Goal: Information Seeking & Learning: Learn about a topic

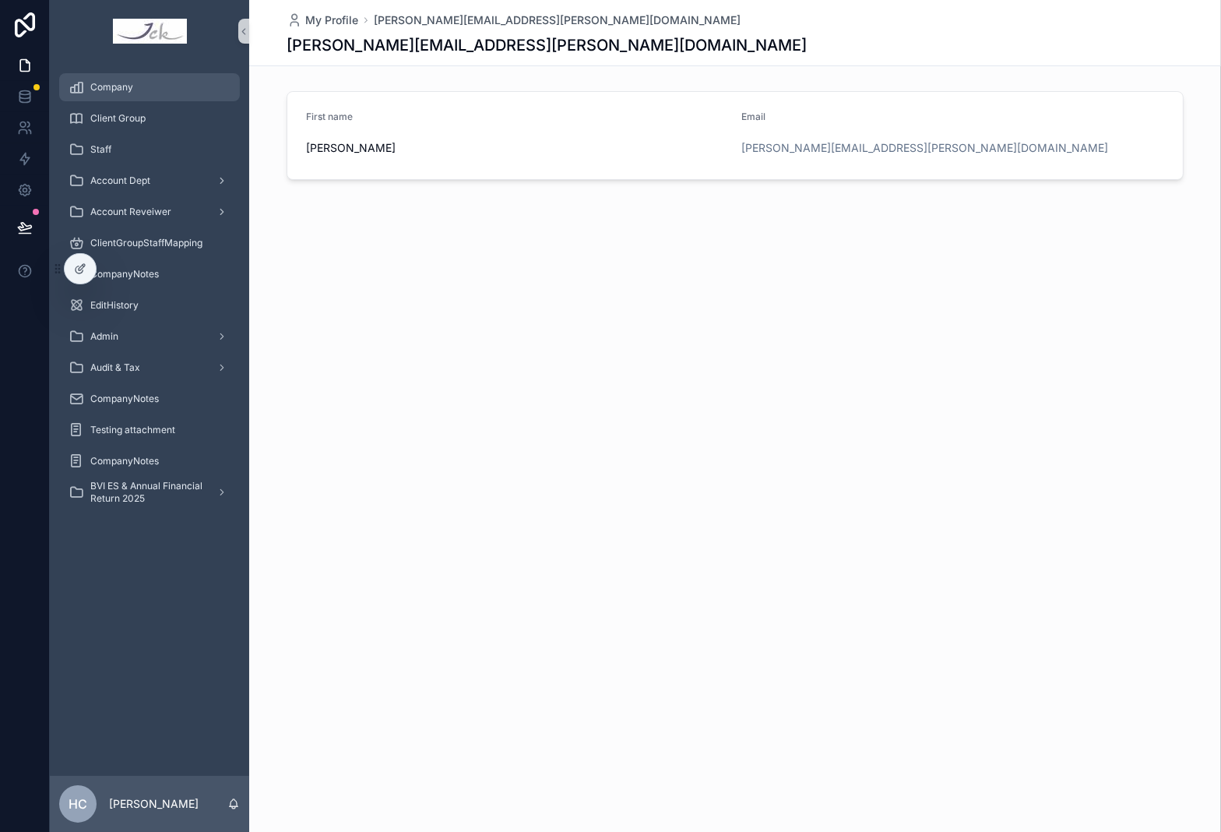
click at [115, 81] on span "Company" at bounding box center [111, 87] width 43 height 12
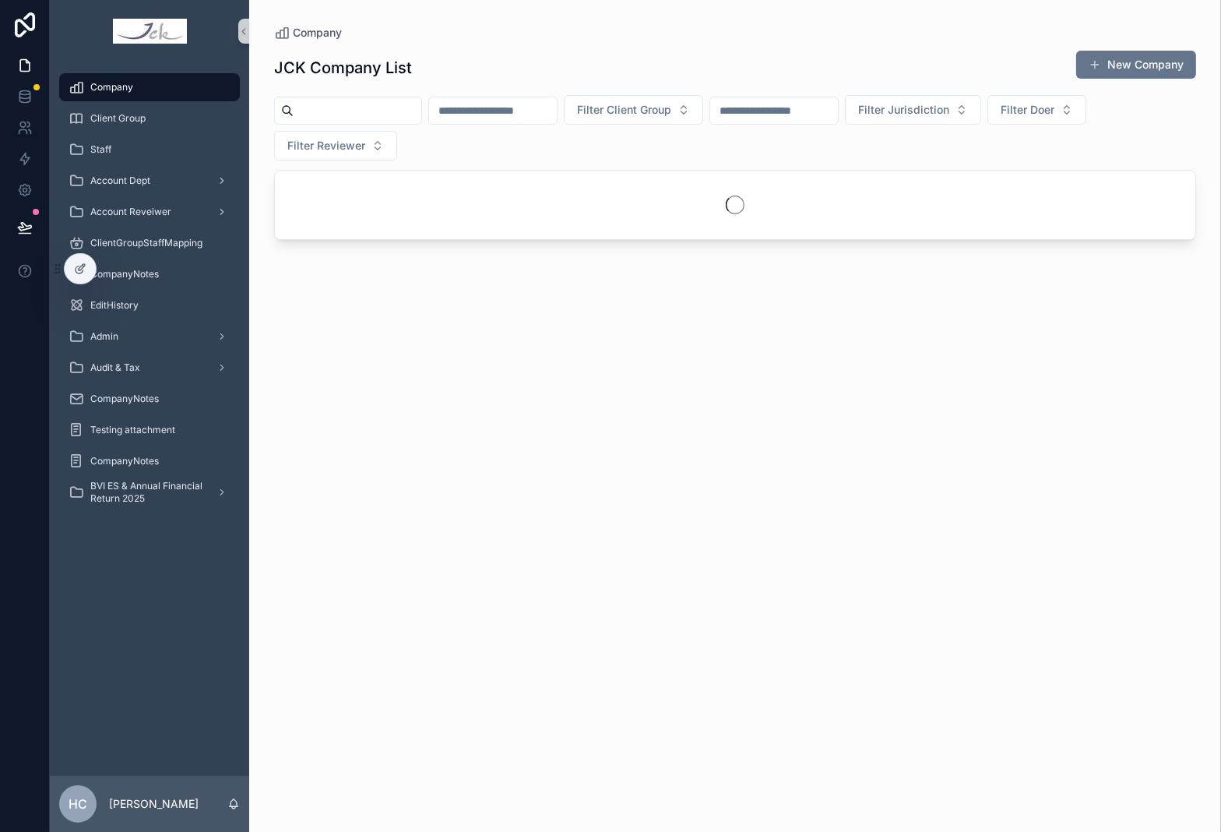
click at [326, 112] on input "scrollable content" at bounding box center [358, 111] width 128 height 22
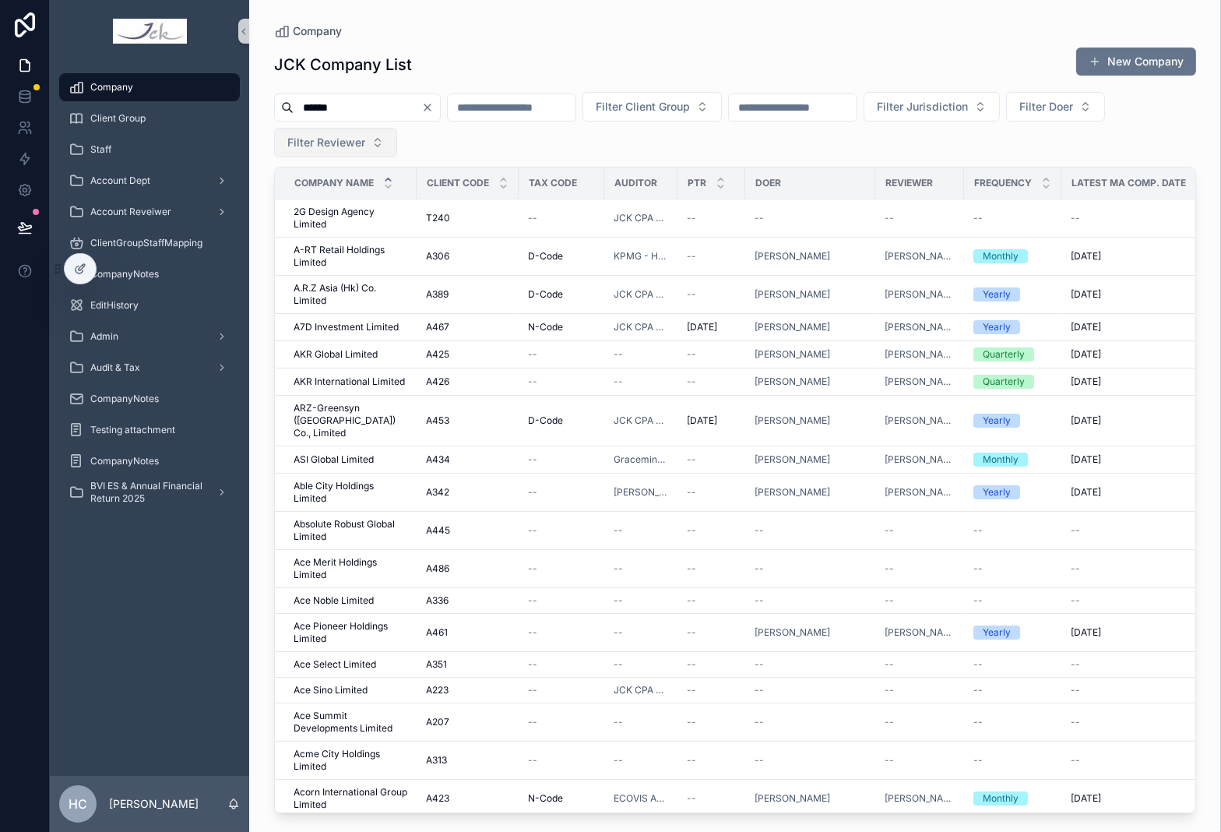
type input "******"
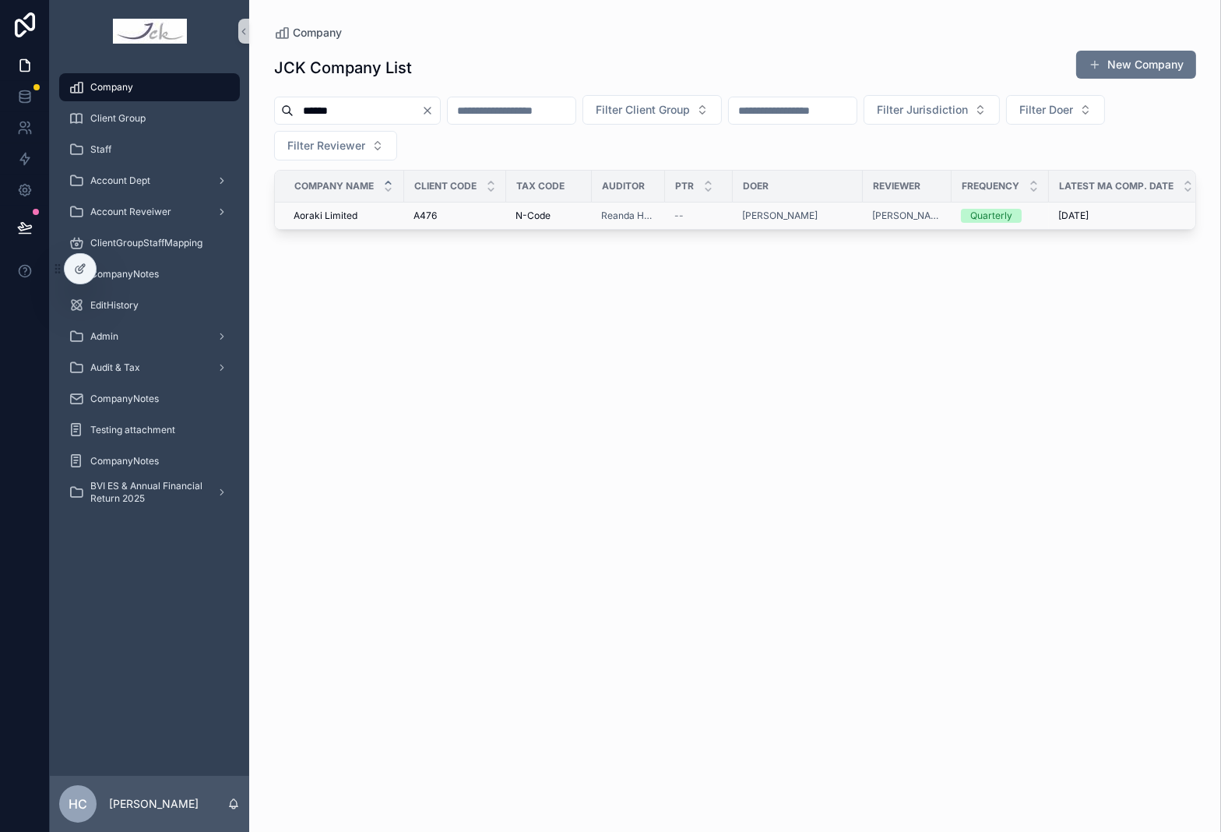
click at [339, 216] on span "Aoraki Limited" at bounding box center [326, 216] width 64 height 12
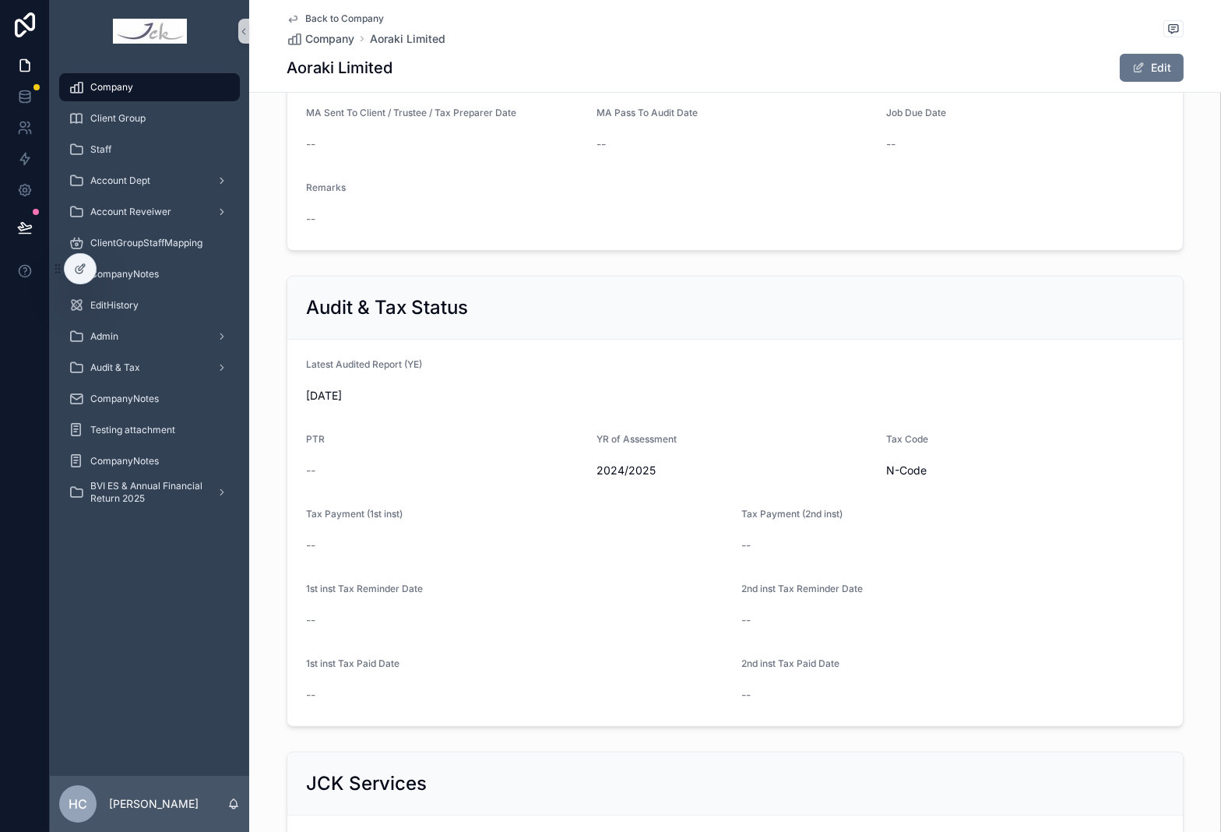
scroll to position [1972, 0]
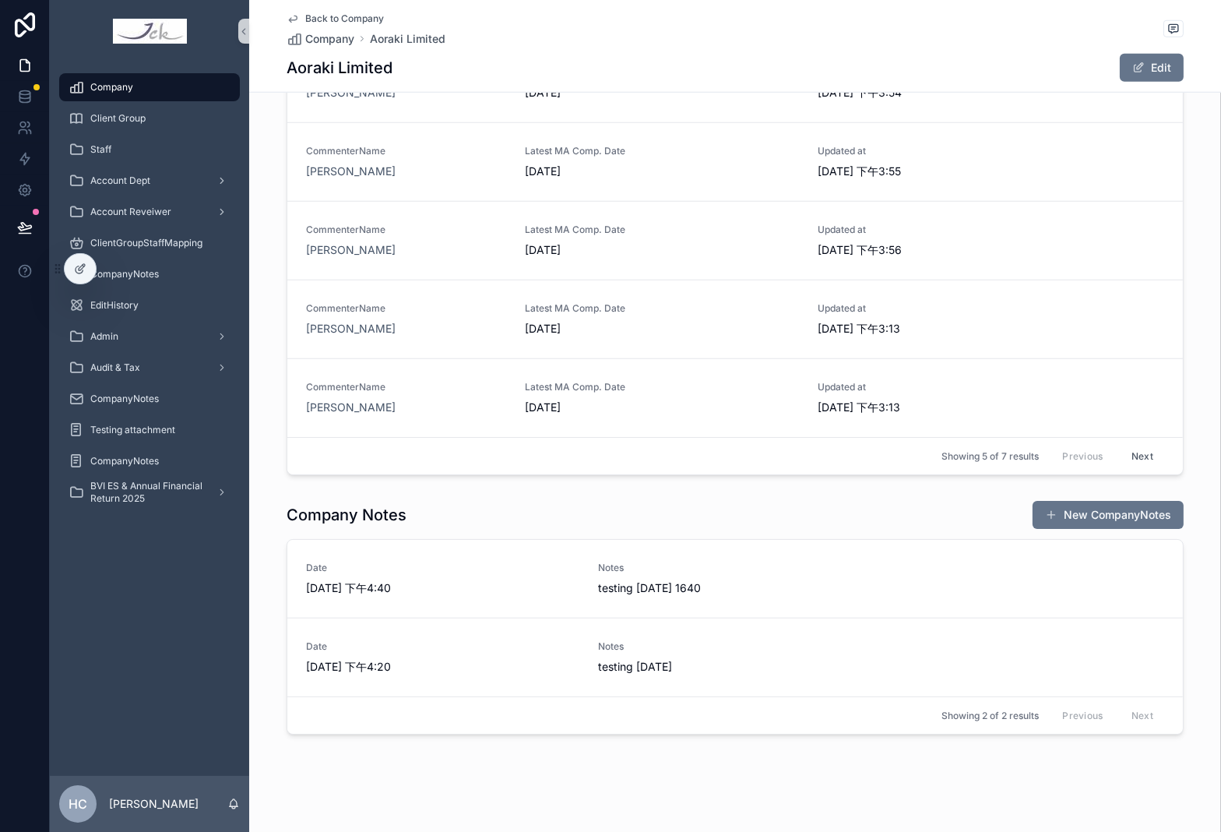
click at [684, 494] on div "Company Notes New CompanyNotes Date 2024/12/10 下午4:40 Notes testing 2024.12.10 …" at bounding box center [735, 617] width 972 height 247
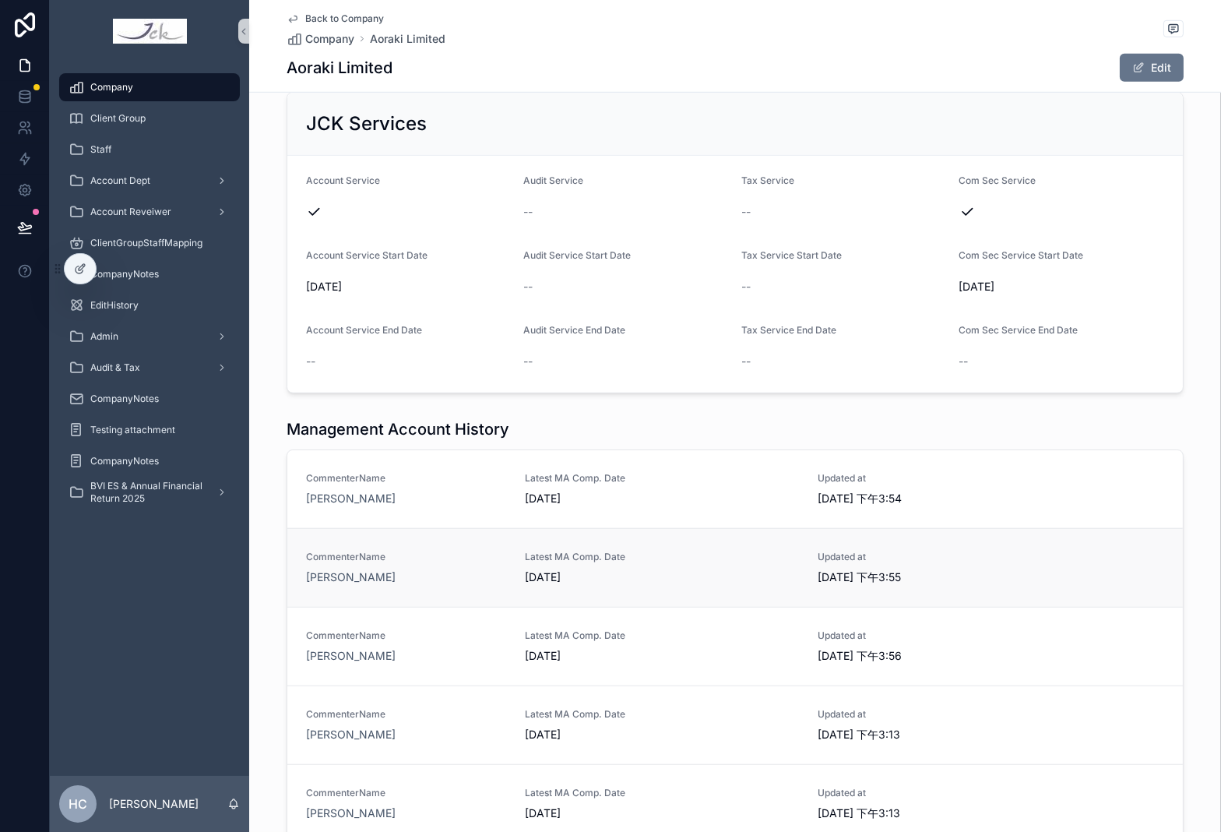
scroll to position [1540, 0]
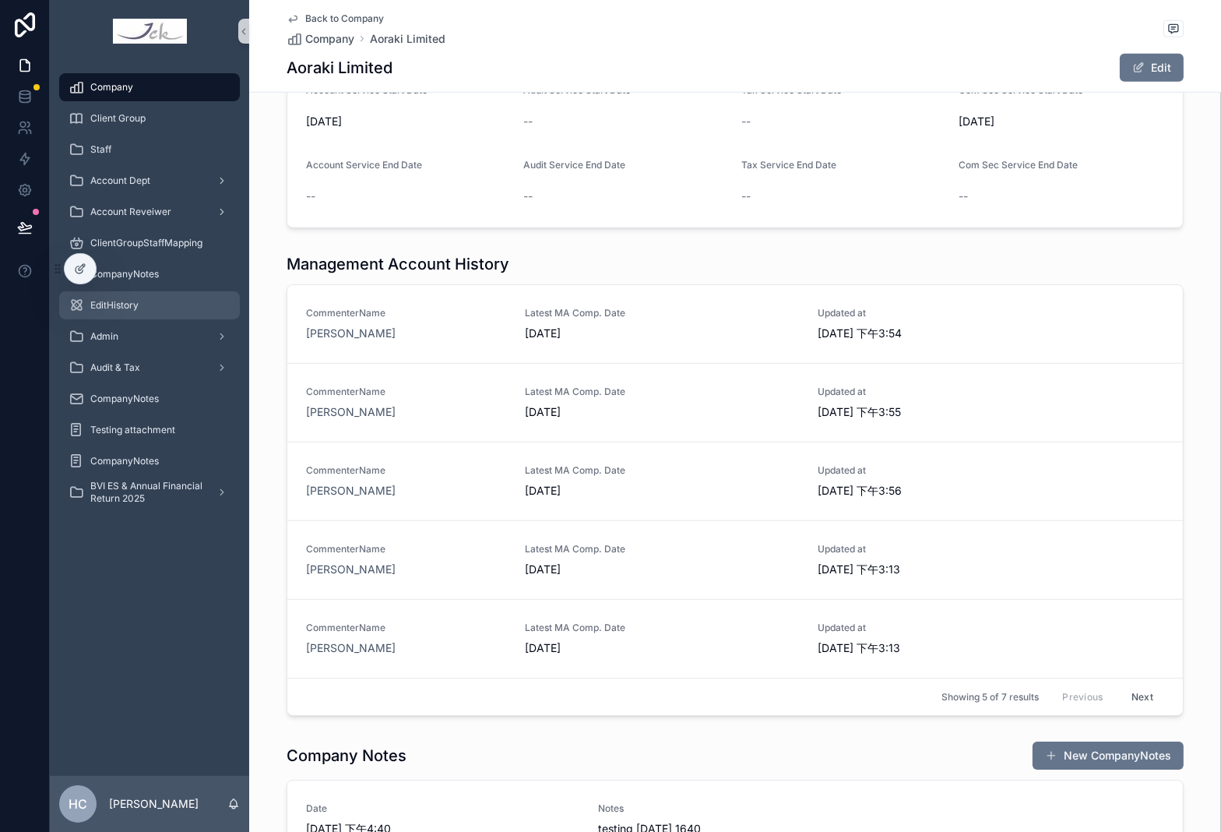
scroll to position [1731, 0]
click at [76, 267] on icon at bounding box center [79, 269] width 7 height 7
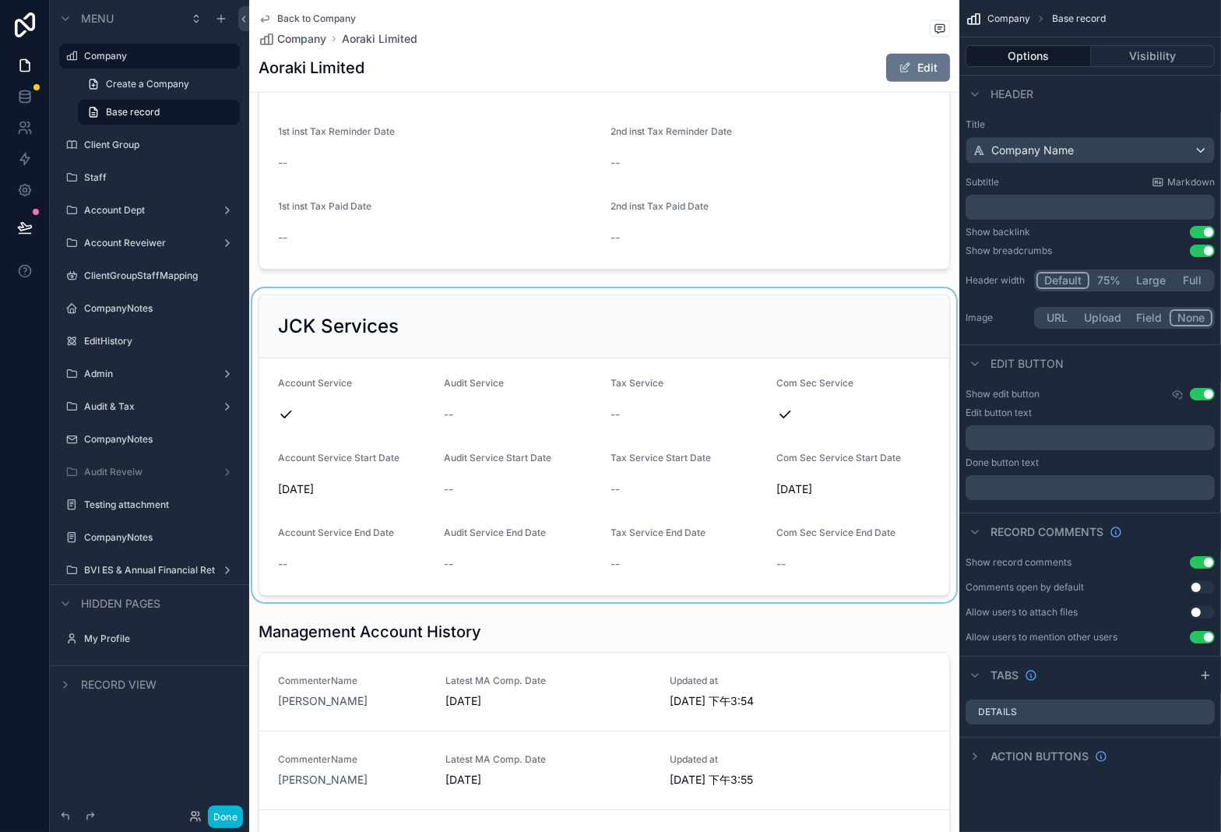
scroll to position [2278, 0]
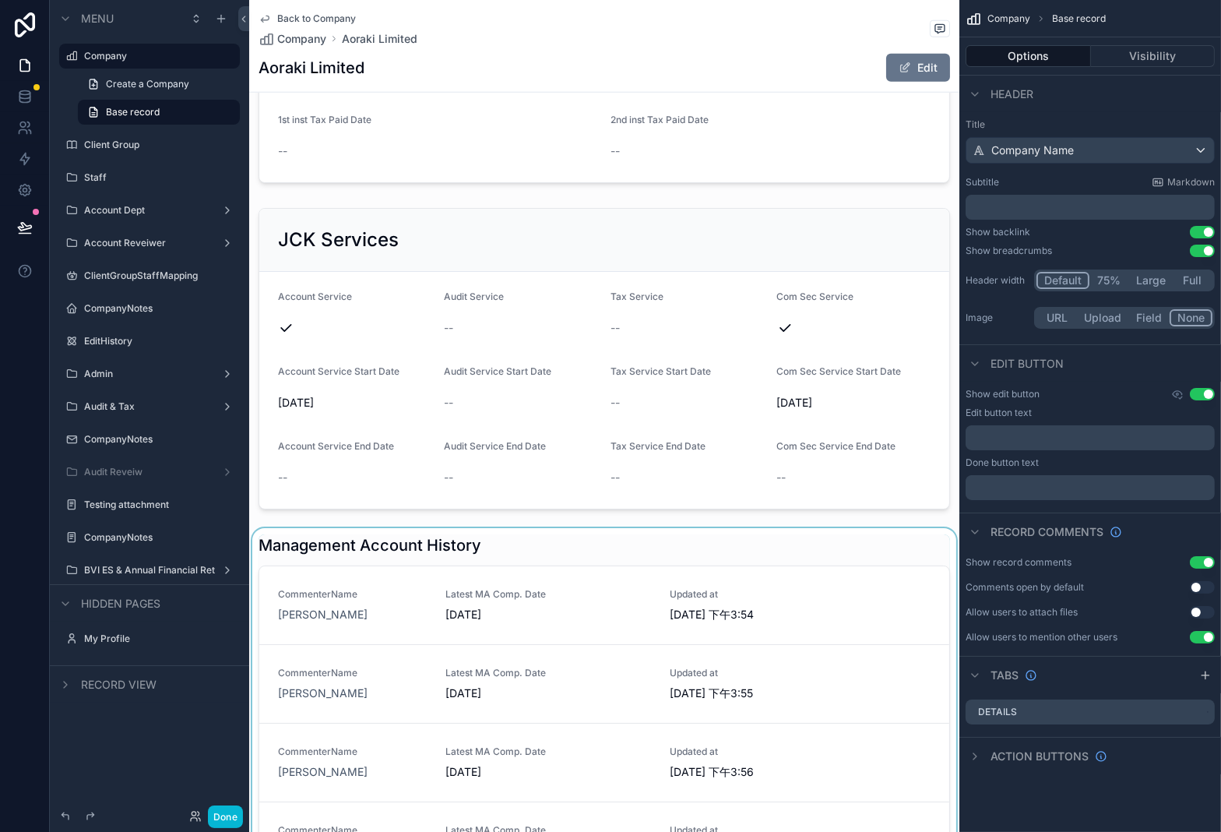
click at [858, 555] on div "scrollable content" at bounding box center [604, 765] width 710 height 475
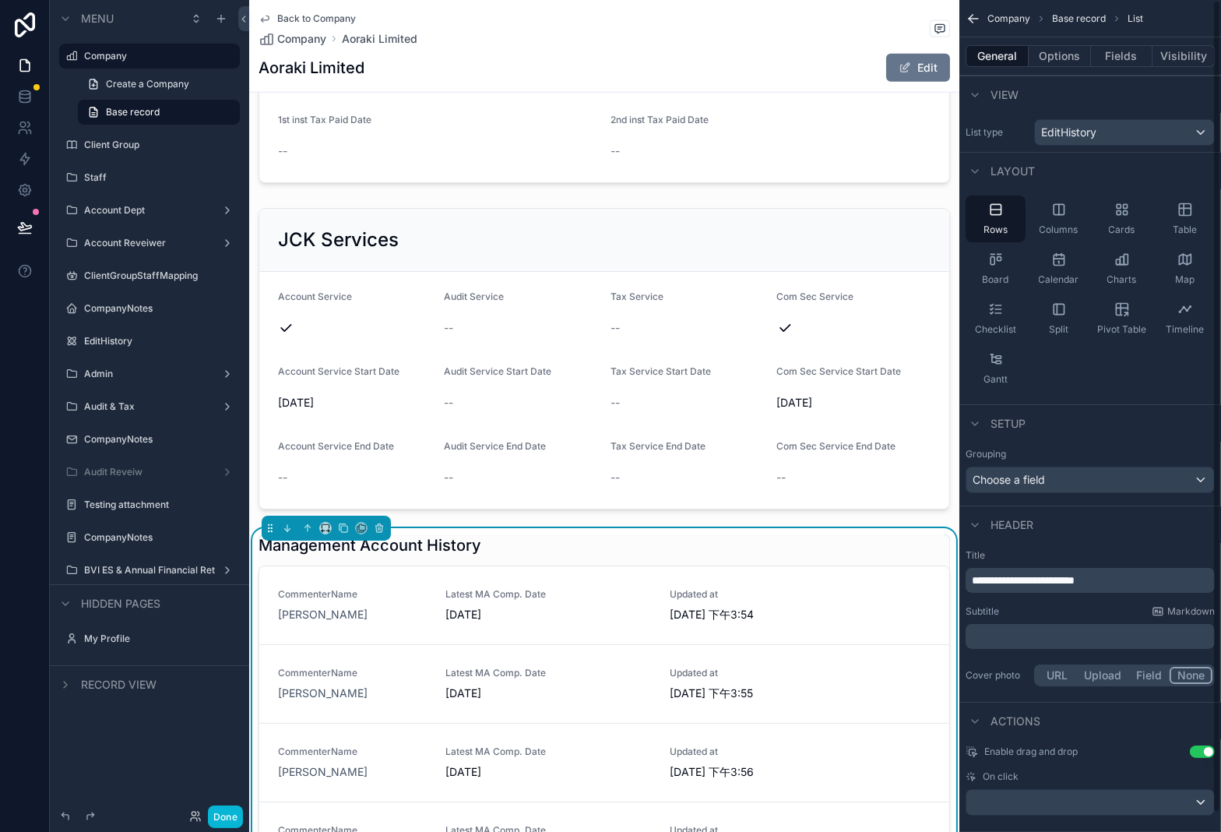
click at [992, 57] on button "General" at bounding box center [997, 56] width 63 height 22
click at [576, 607] on span "[DATE]" at bounding box center [548, 615] width 205 height 16
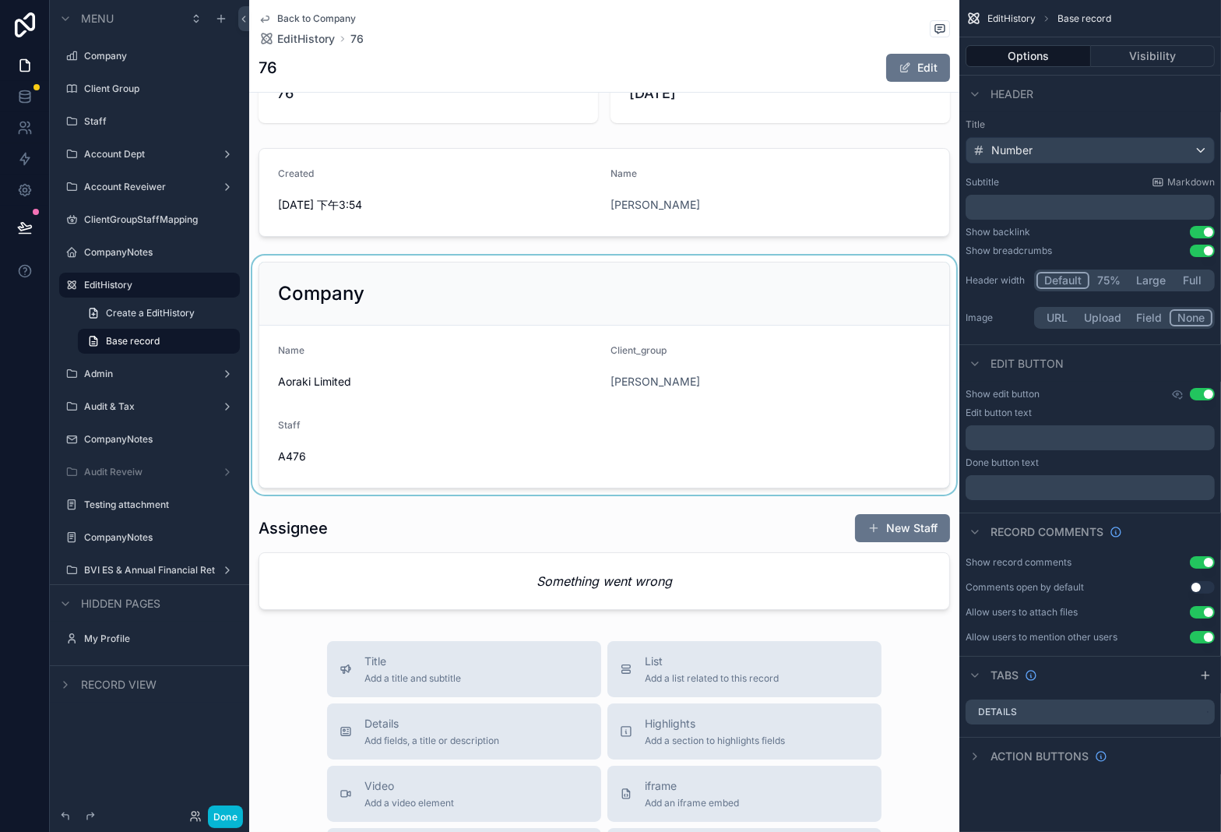
scroll to position [346, 0]
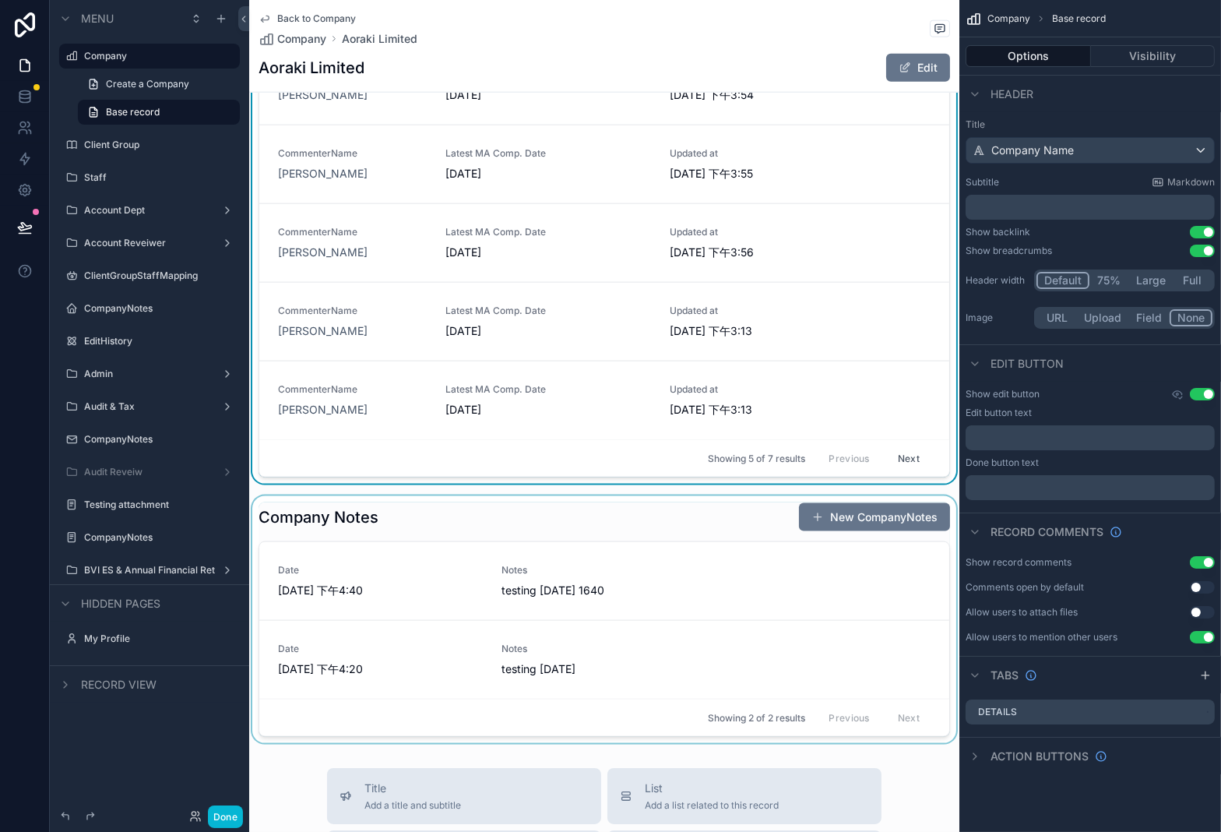
scroll to position [2537, 0]
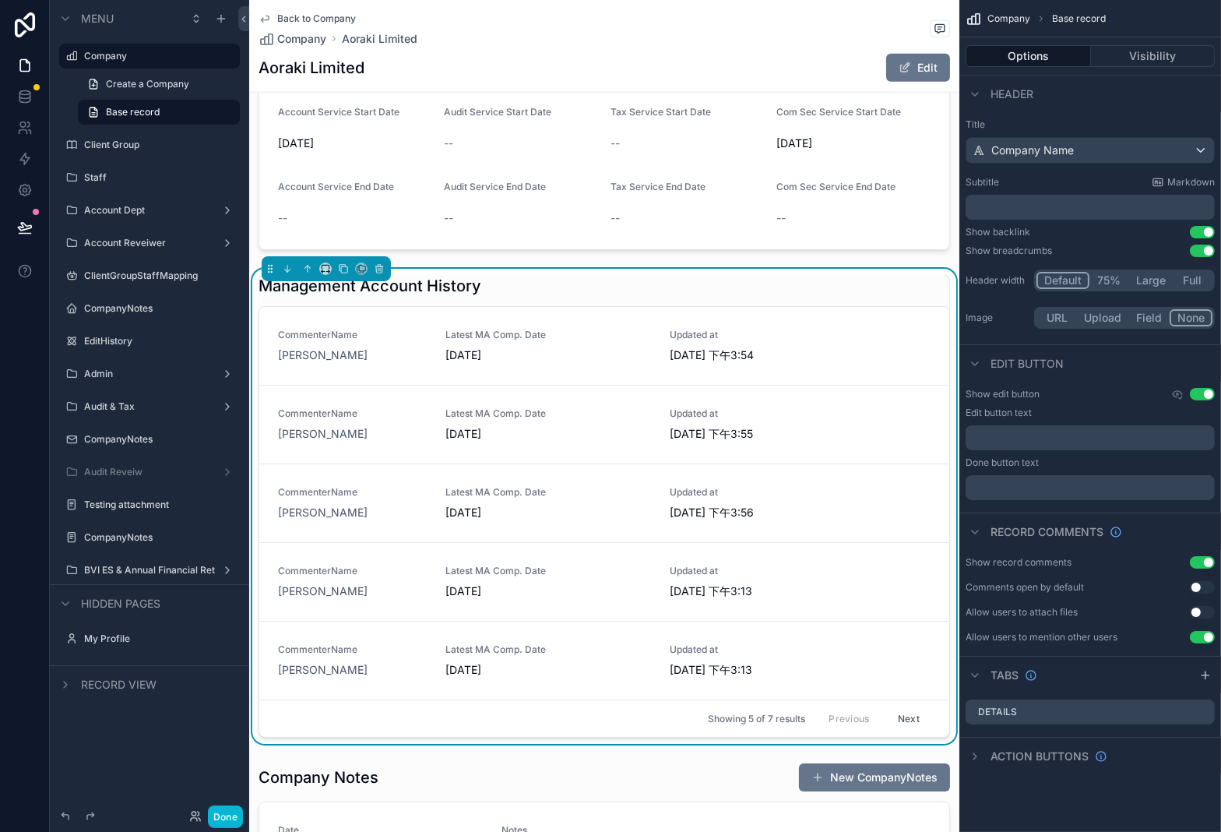
click at [890, 287] on div "Management Account History" at bounding box center [605, 286] width 692 height 22
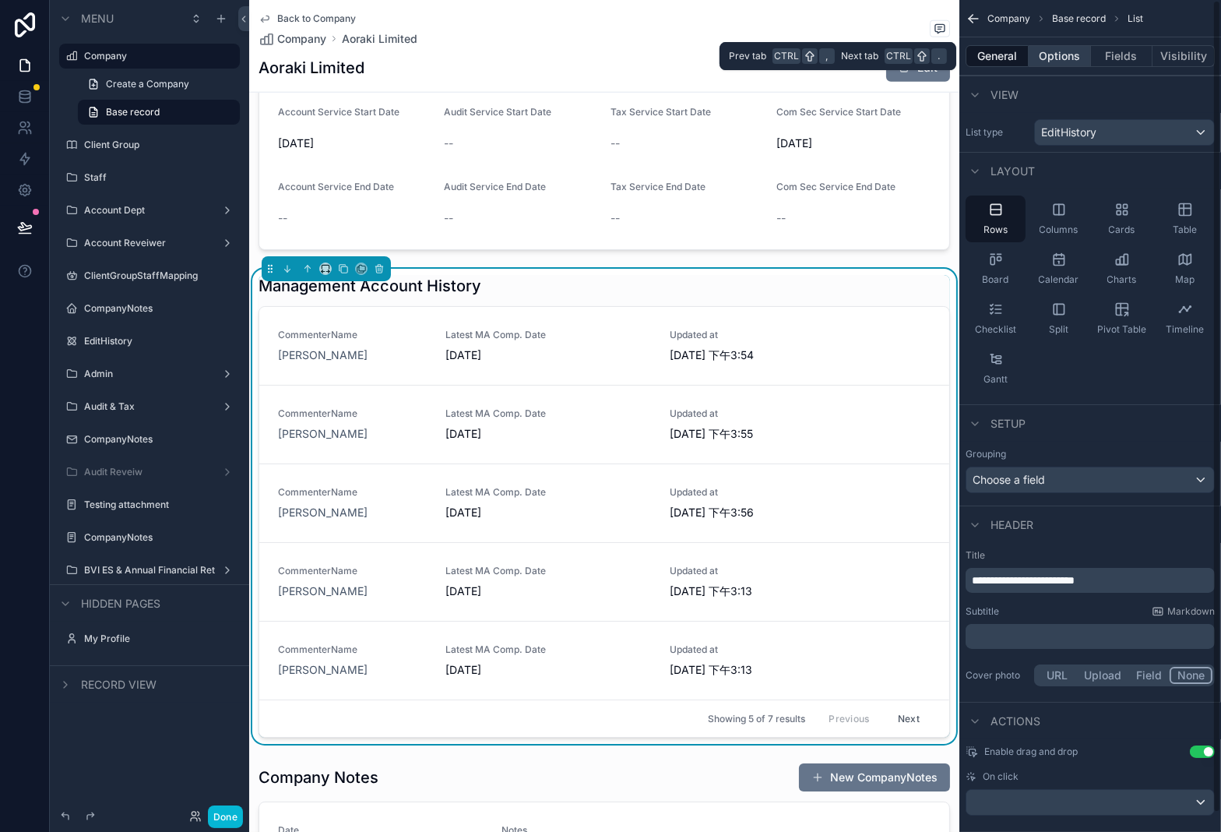
click at [1055, 56] on button "Options" at bounding box center [1060, 56] width 62 height 22
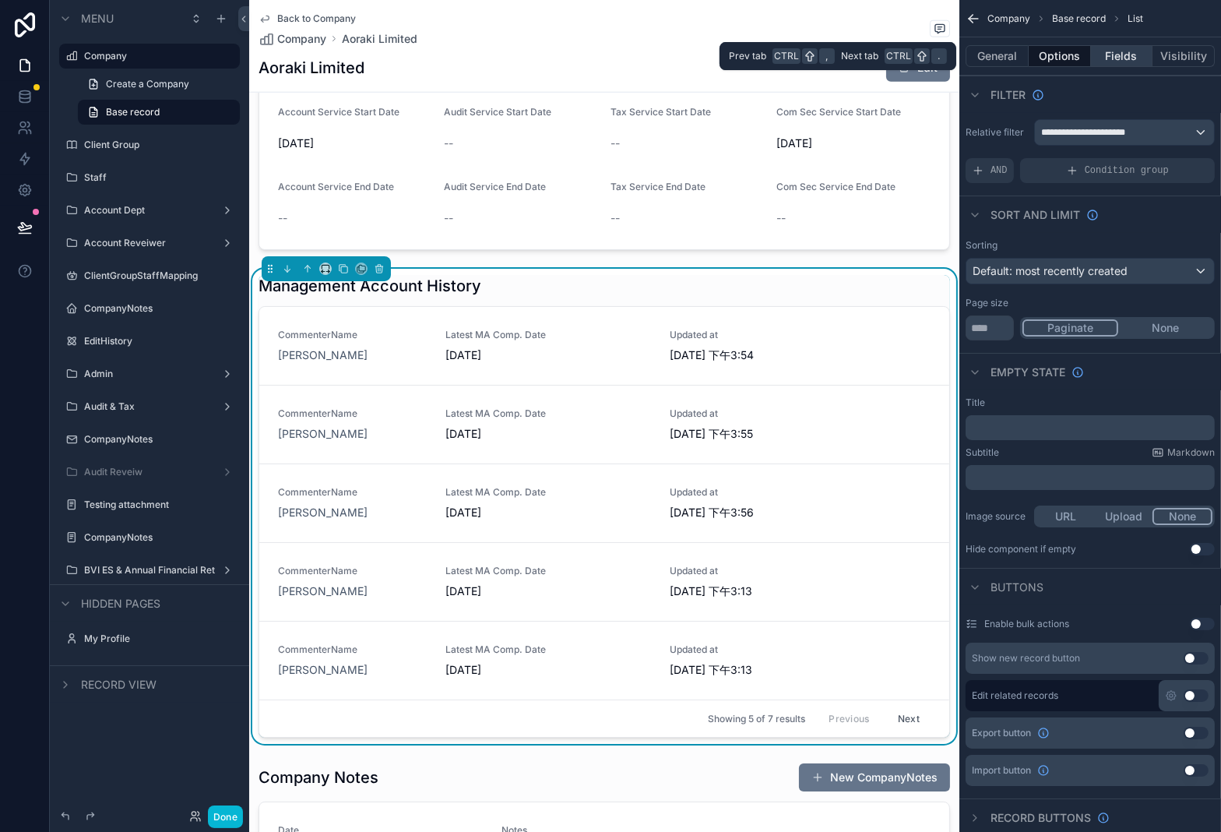
click at [1133, 51] on button "Fields" at bounding box center [1122, 56] width 62 height 22
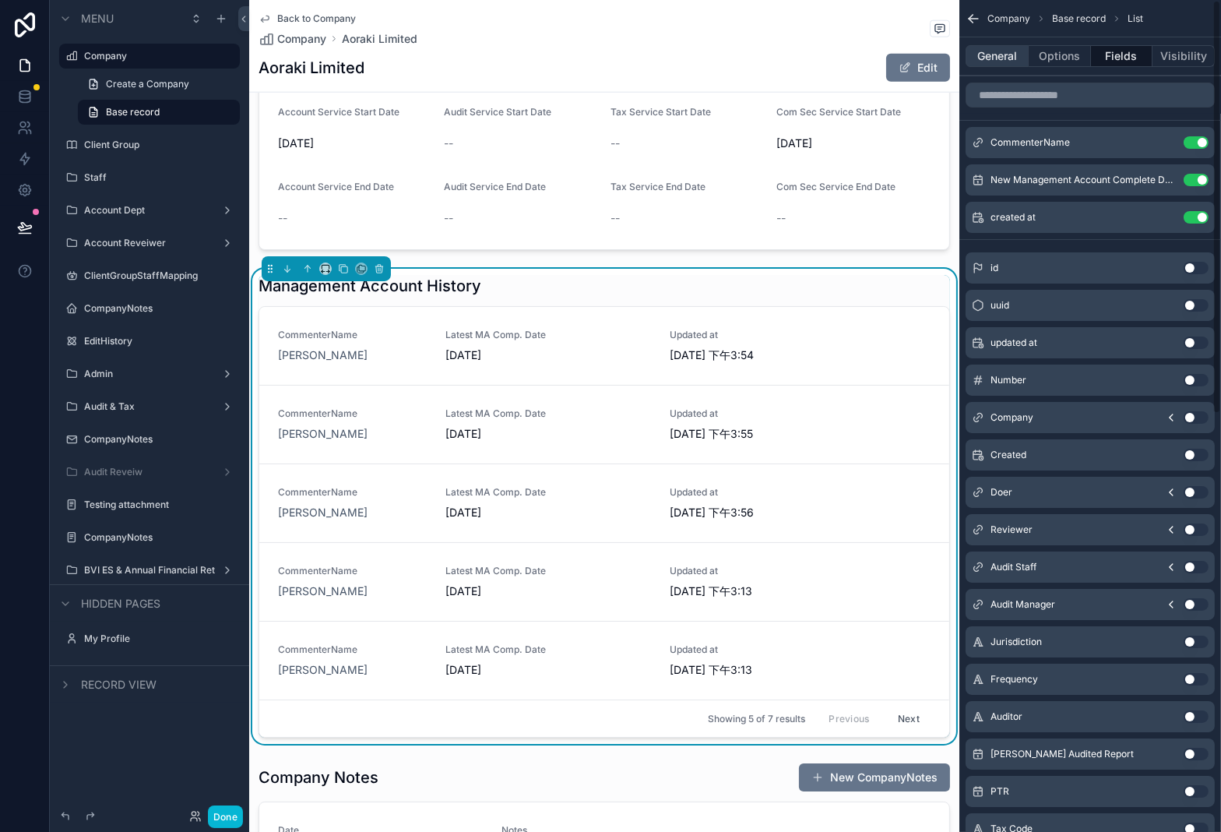
click at [1003, 51] on button "General" at bounding box center [997, 56] width 63 height 22
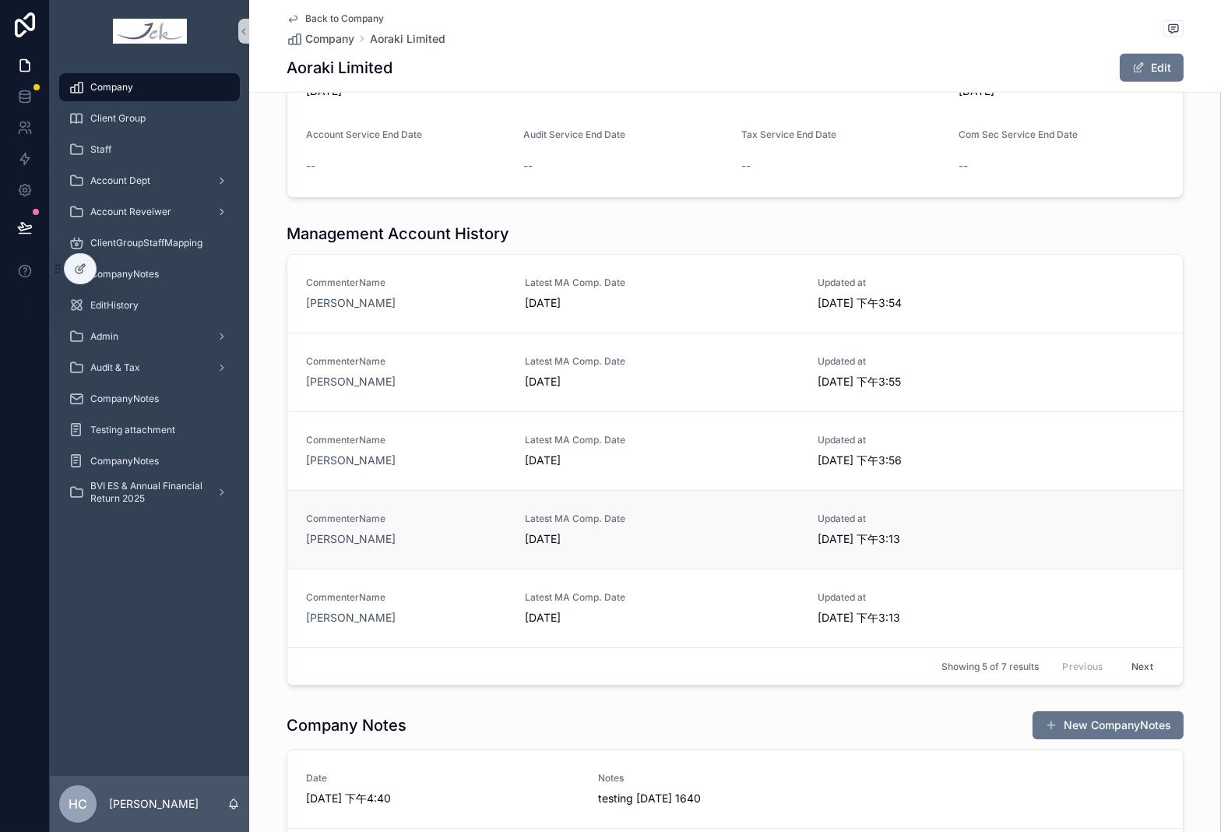
scroll to position [1713, 0]
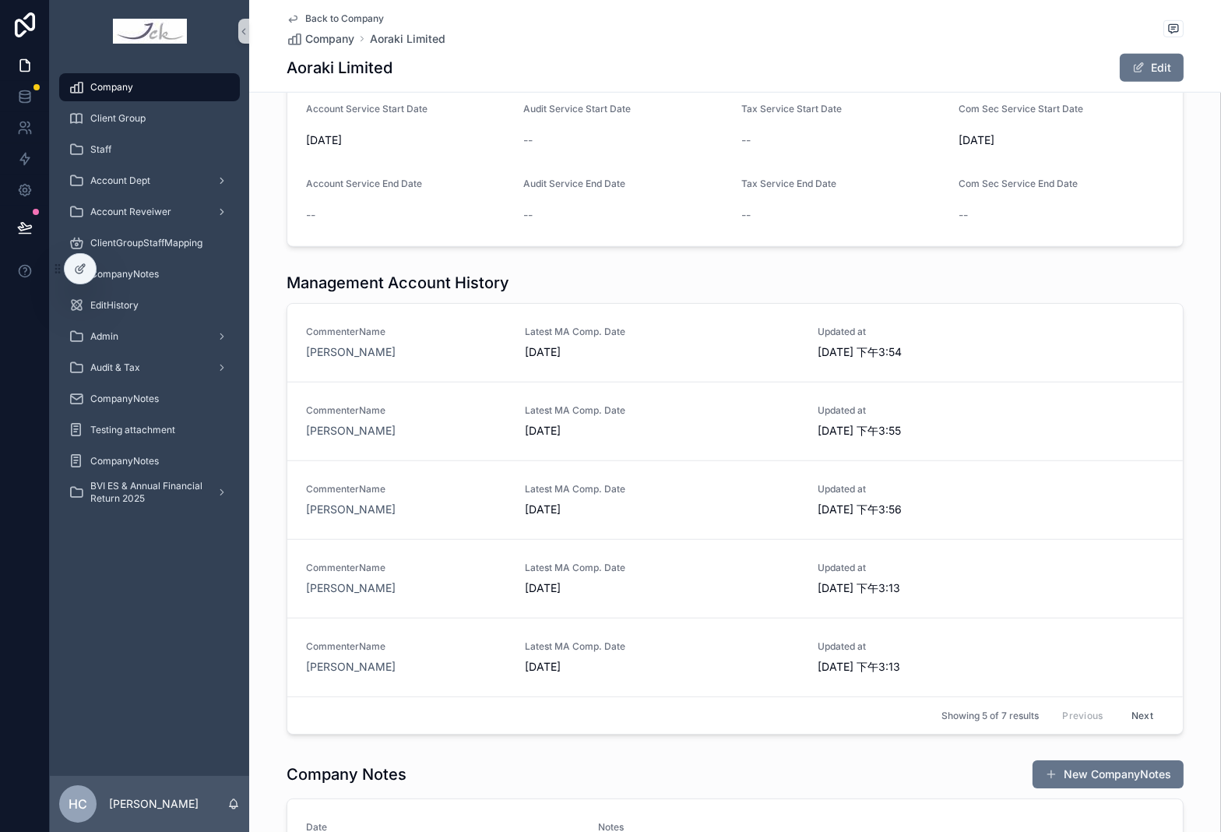
click at [788, 284] on div "Management Account History" at bounding box center [735, 283] width 897 height 22
click at [76, 261] on div at bounding box center [80, 269] width 31 height 30
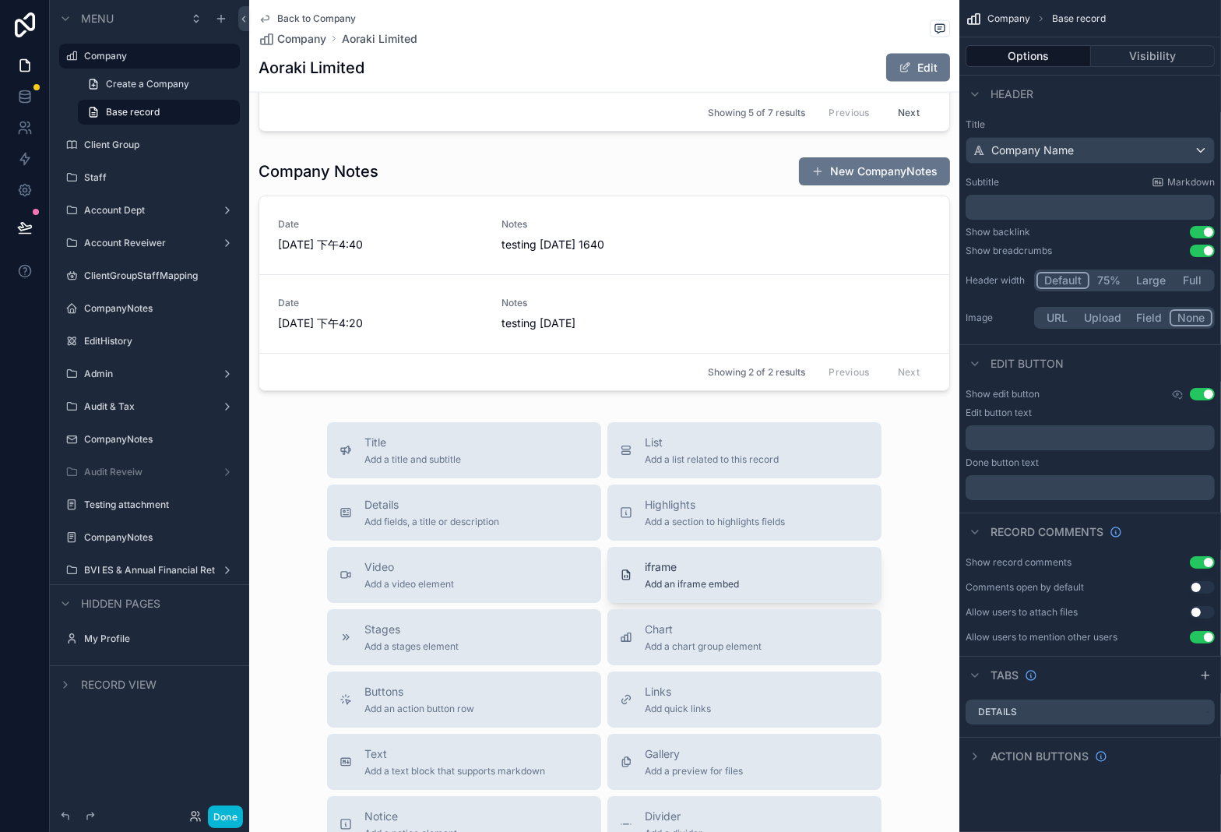
scroll to position [2624, 0]
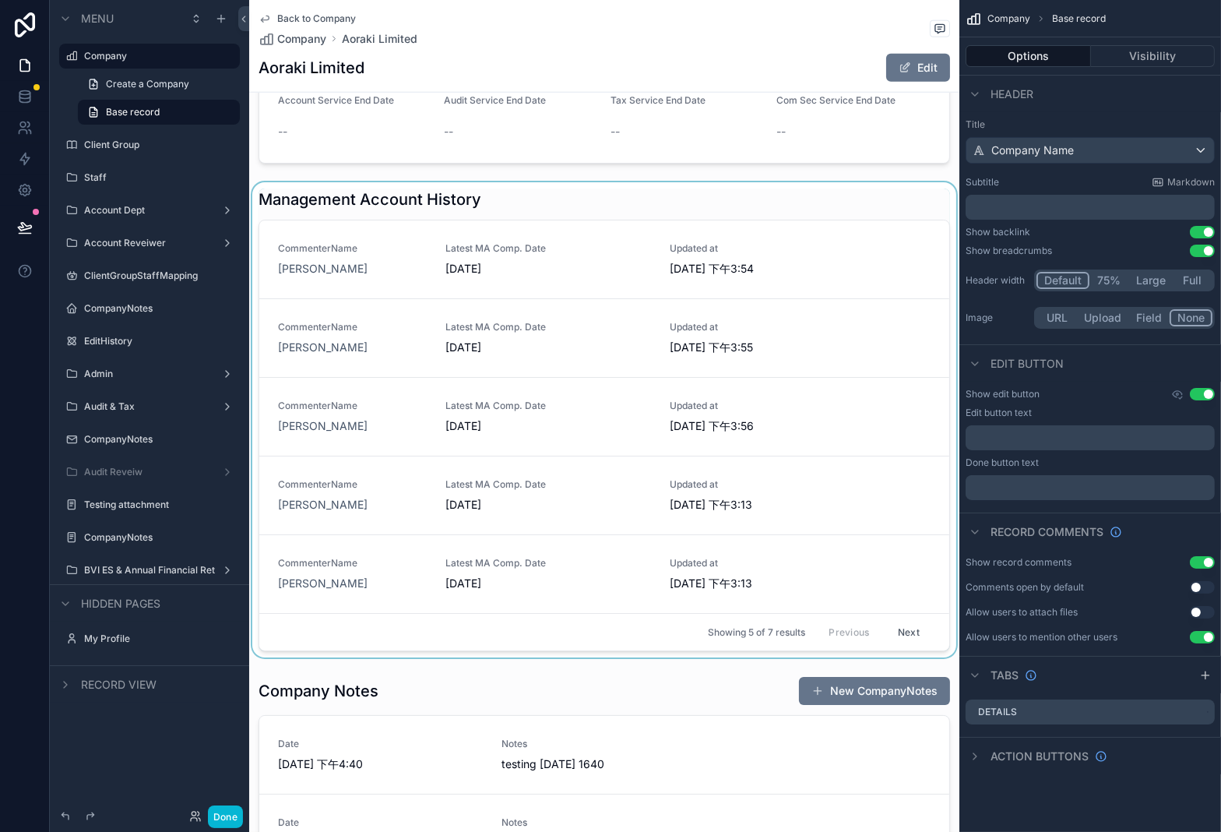
click at [891, 475] on div "scrollable content" at bounding box center [604, 419] width 710 height 475
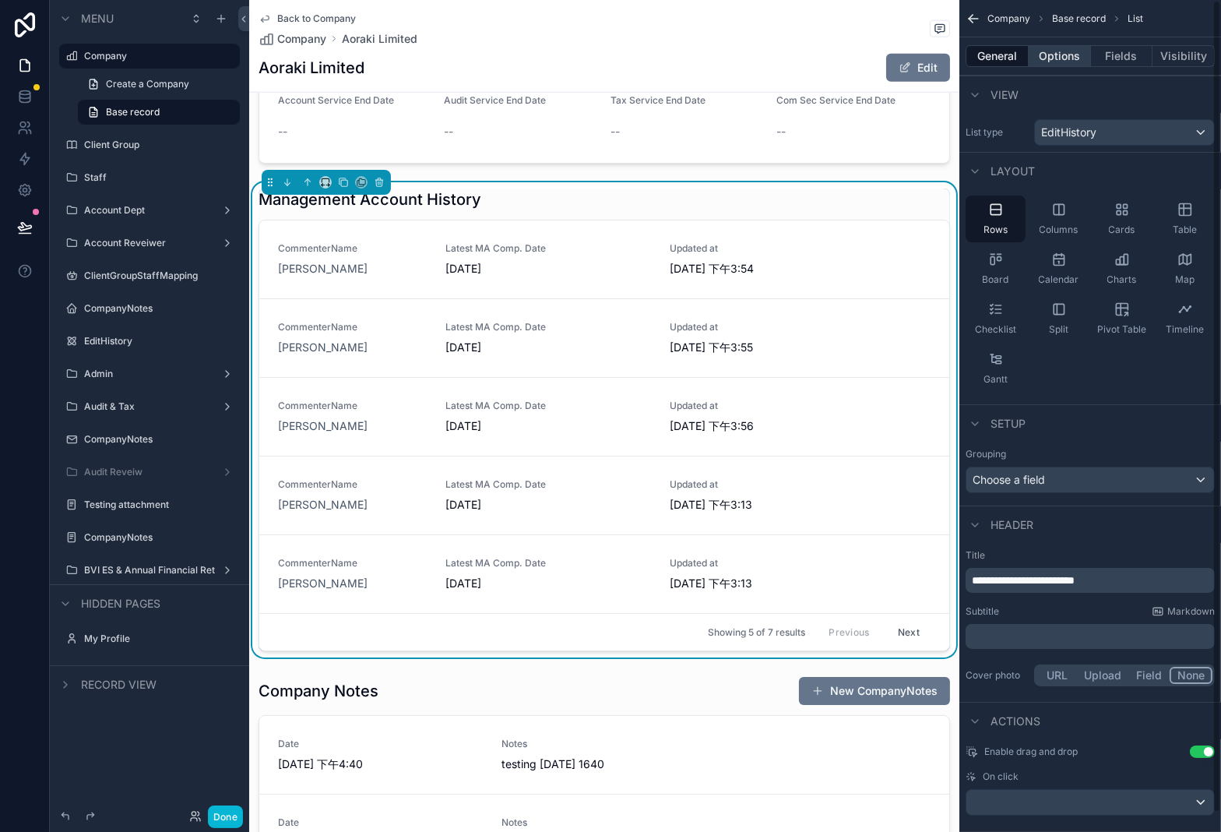
click at [1057, 52] on button "Options" at bounding box center [1060, 56] width 62 height 22
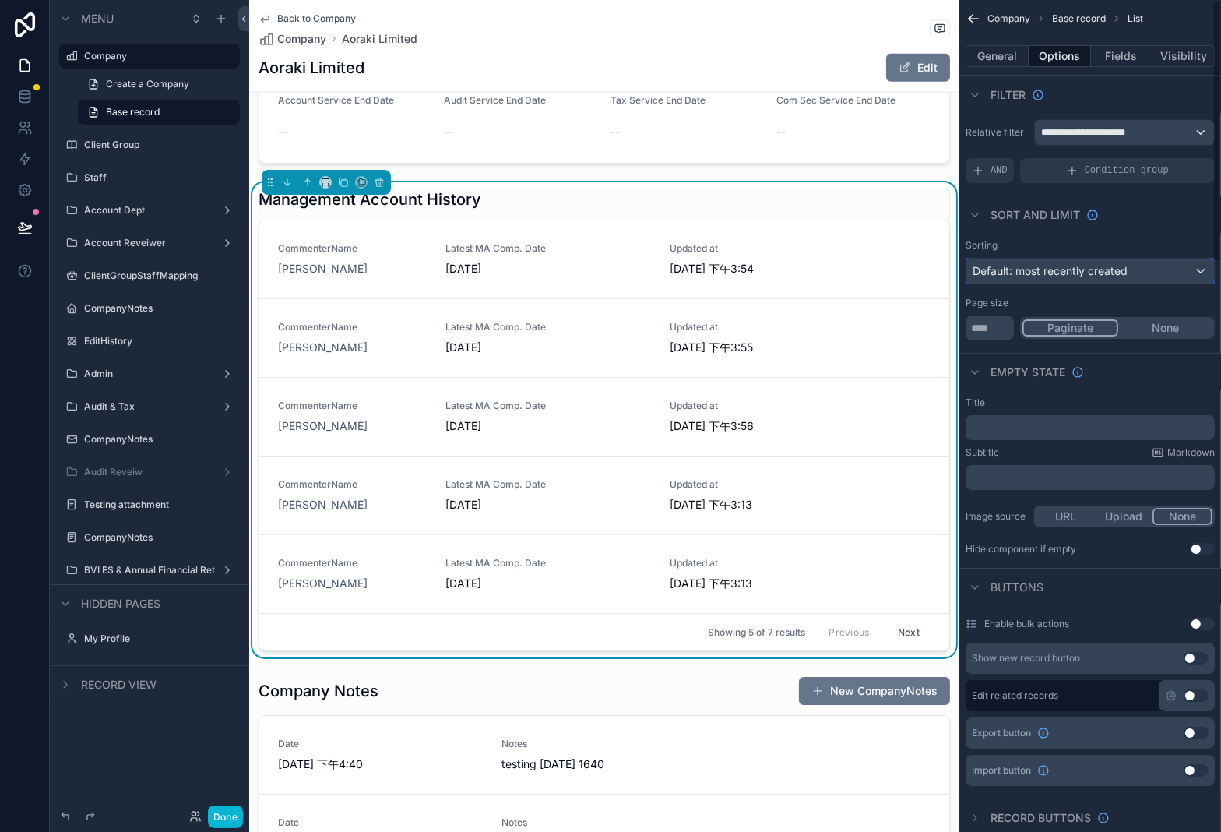
click at [1203, 268] on div "Default: most recently created" at bounding box center [1091, 271] width 248 height 25
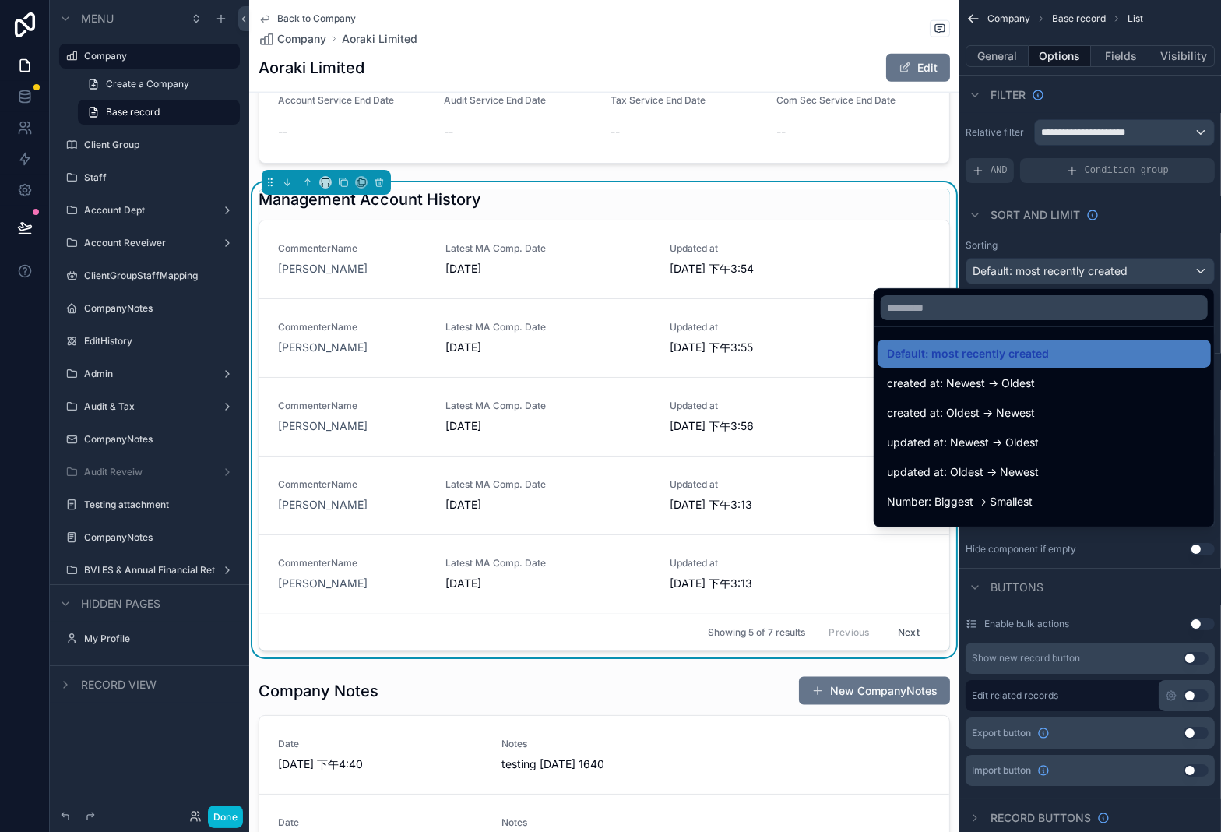
click at [1203, 268] on div "scrollable content" at bounding box center [610, 416] width 1221 height 832
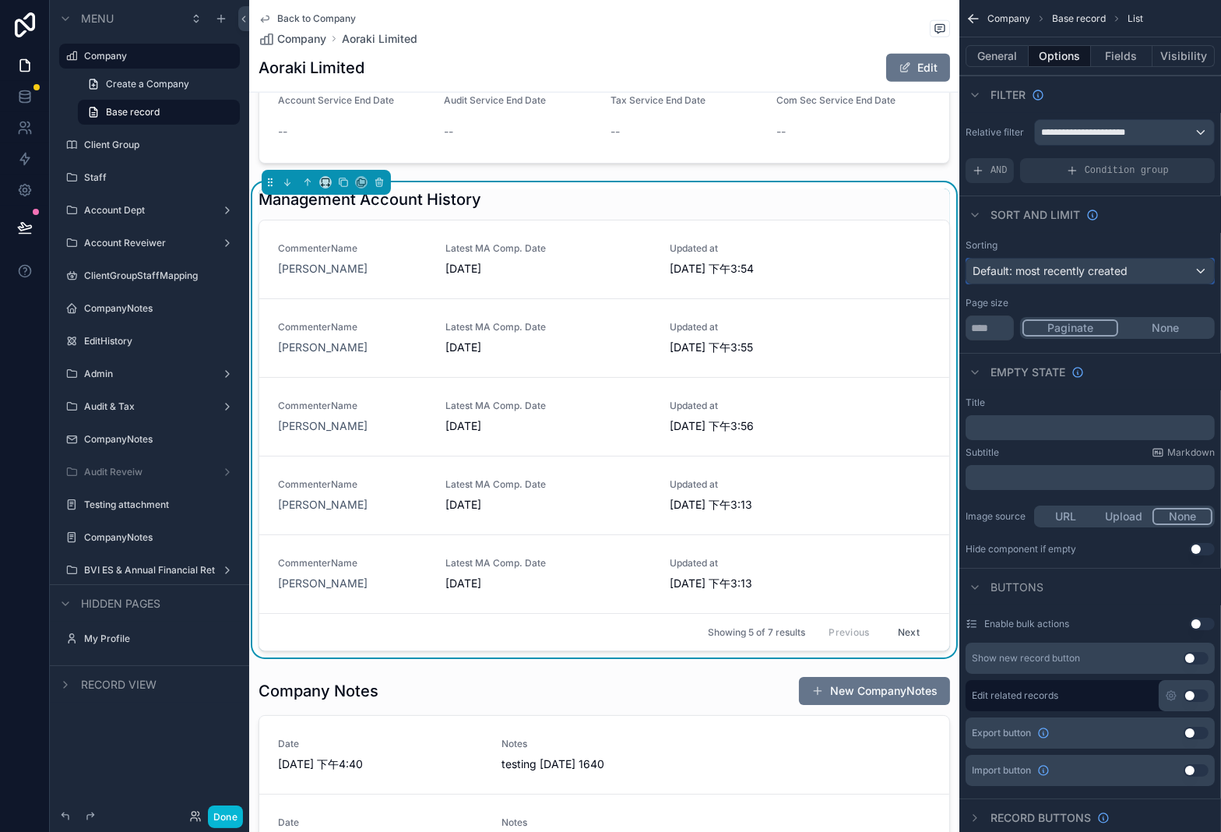
click at [1203, 268] on div "Default: most recently created" at bounding box center [1091, 271] width 248 height 25
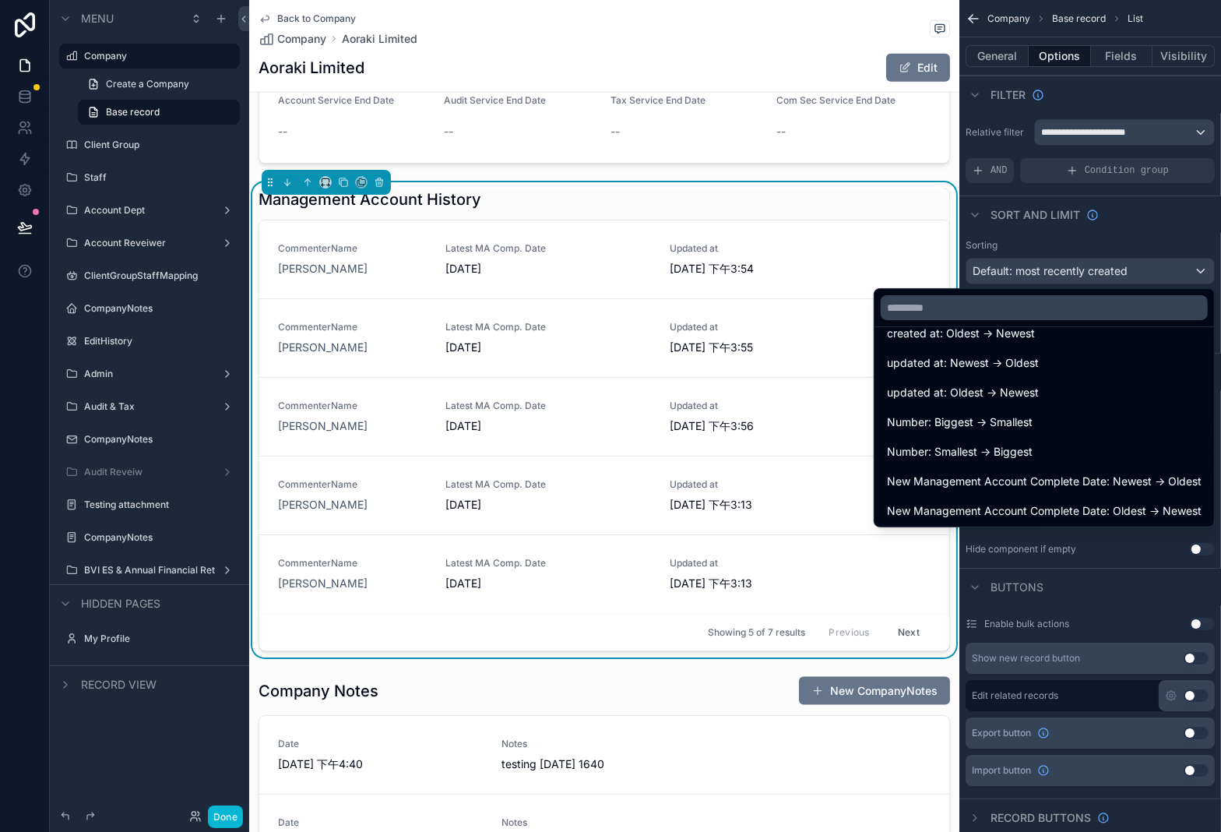
scroll to position [0, 0]
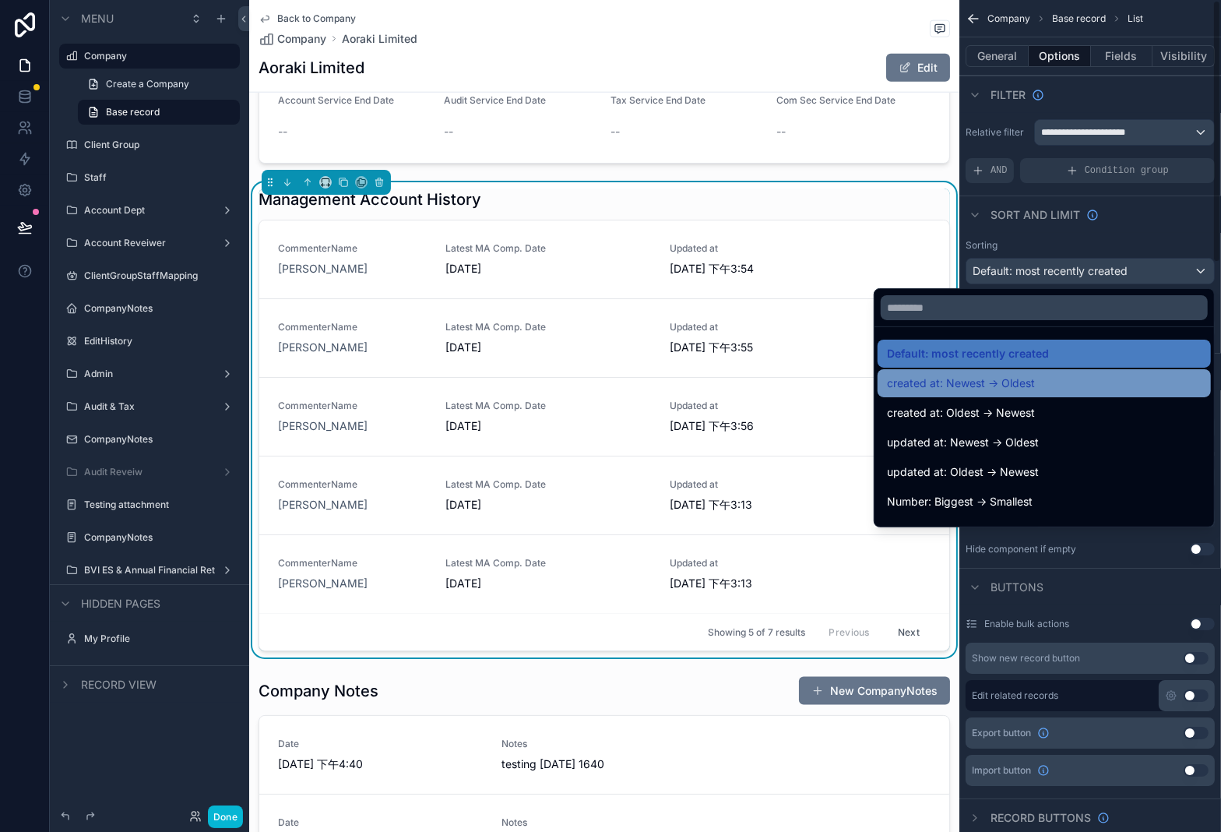
click at [1098, 383] on div "created at: Newest -> Oldest" at bounding box center [1044, 383] width 315 height 19
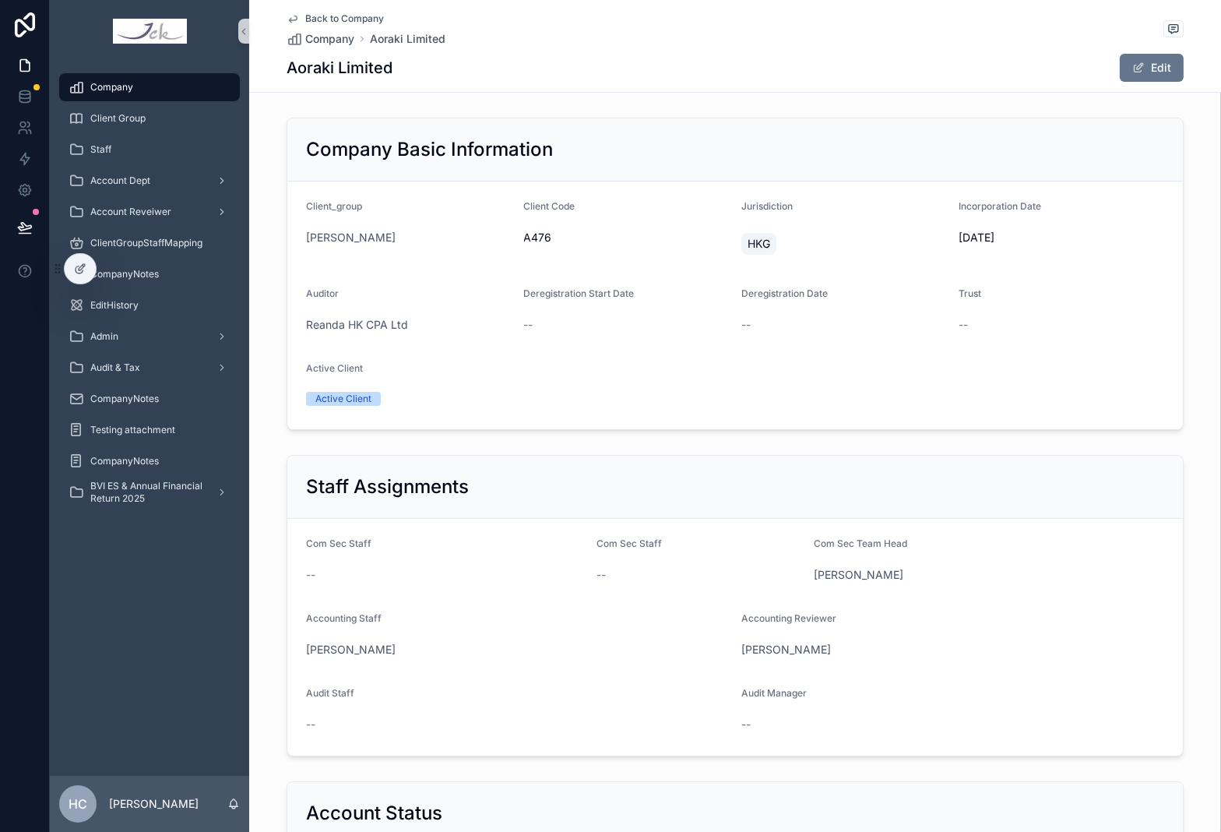
click at [122, 83] on span "Company" at bounding box center [111, 87] width 43 height 12
